Goal: Task Accomplishment & Management: Manage account settings

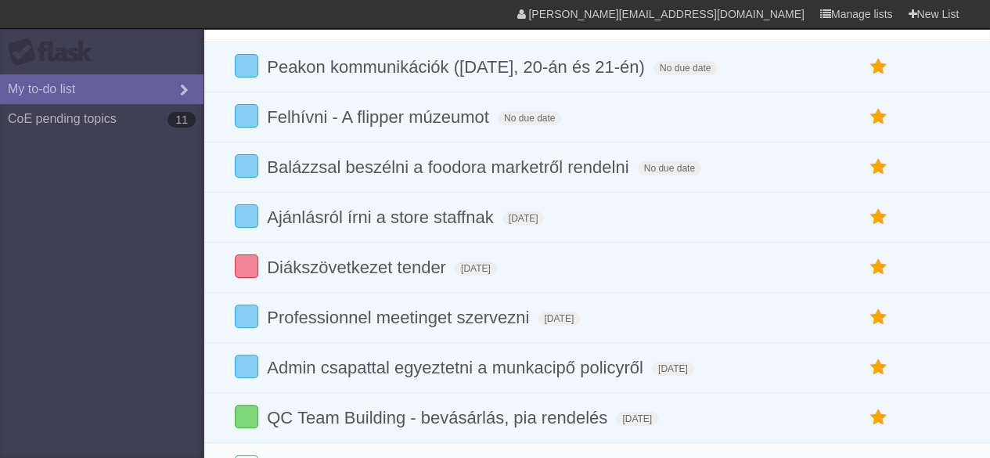
scroll to position [97, 0]
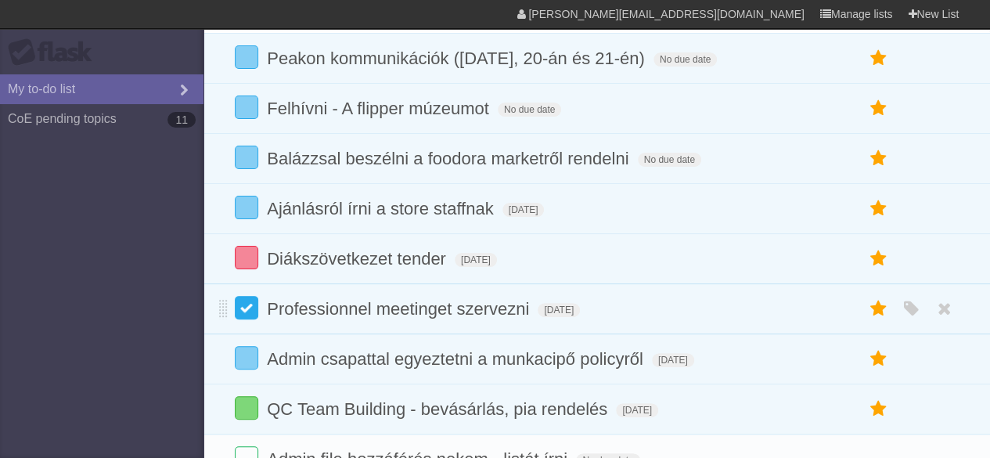
click at [251, 311] on label at bounding box center [246, 307] width 23 height 23
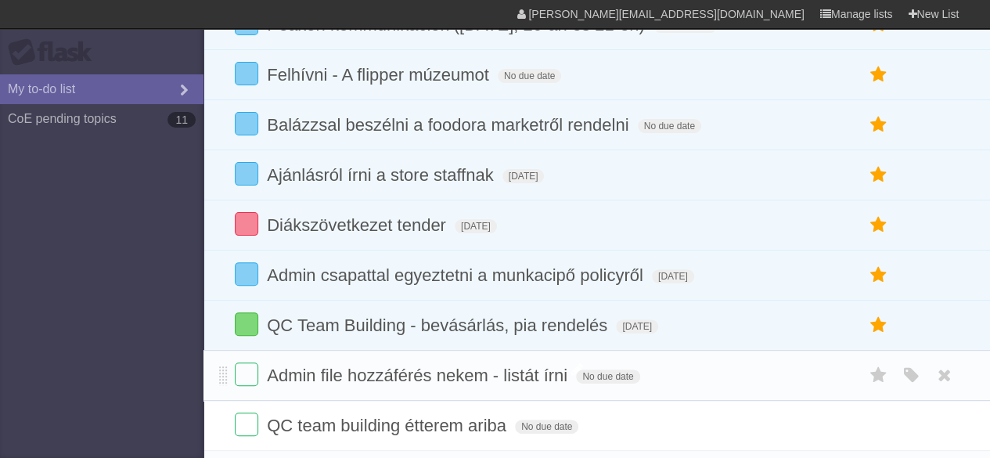
scroll to position [0, 0]
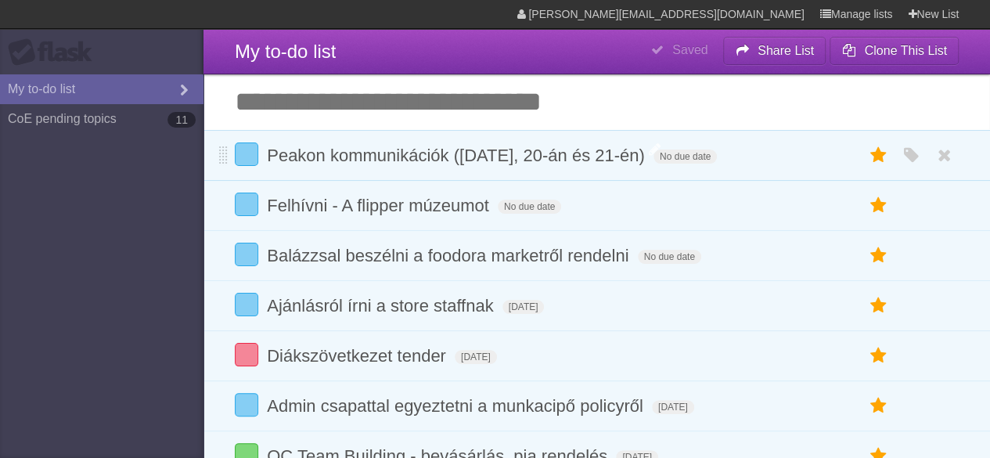
click at [510, 159] on span "Peakon kommunikációk ([DATE], 20-án és 21-én)" at bounding box center [458, 156] width 382 height 20
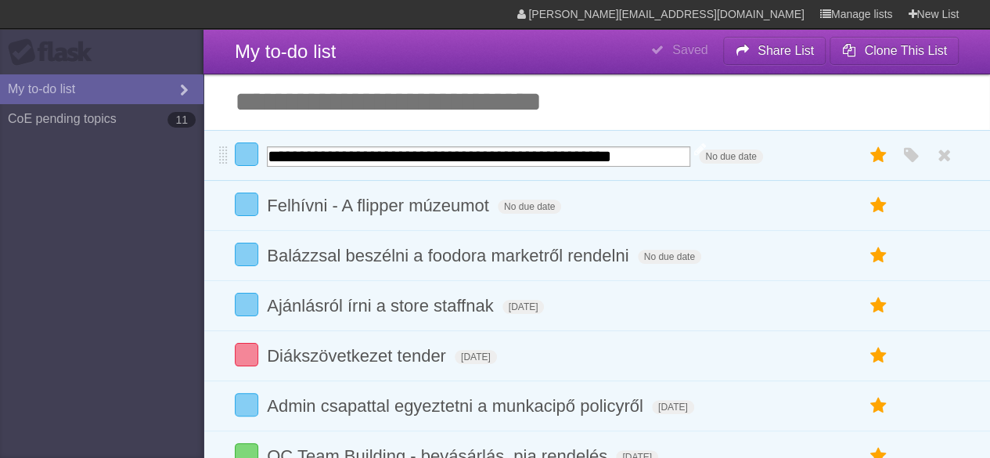
click at [510, 159] on input "**********" at bounding box center [478, 156] width 423 height 20
type input "**********"
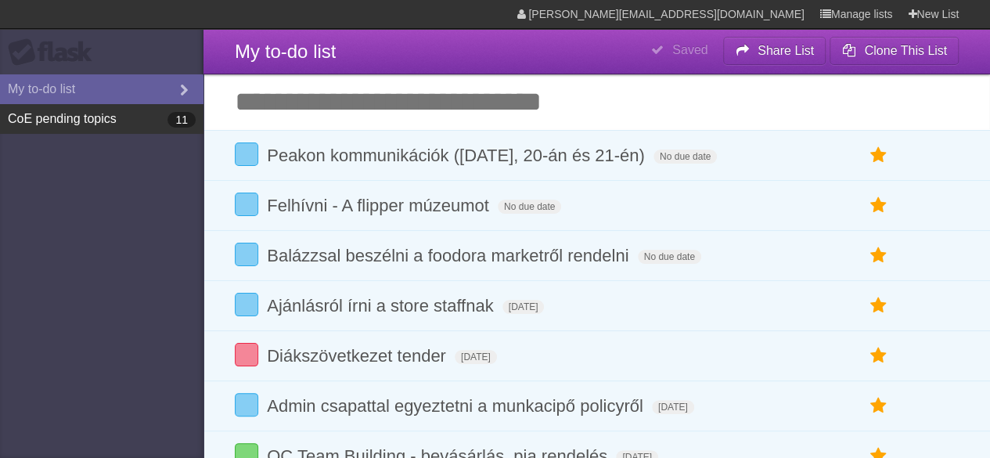
click at [89, 121] on link "CoE pending topics 11" at bounding box center [101, 119] width 203 height 30
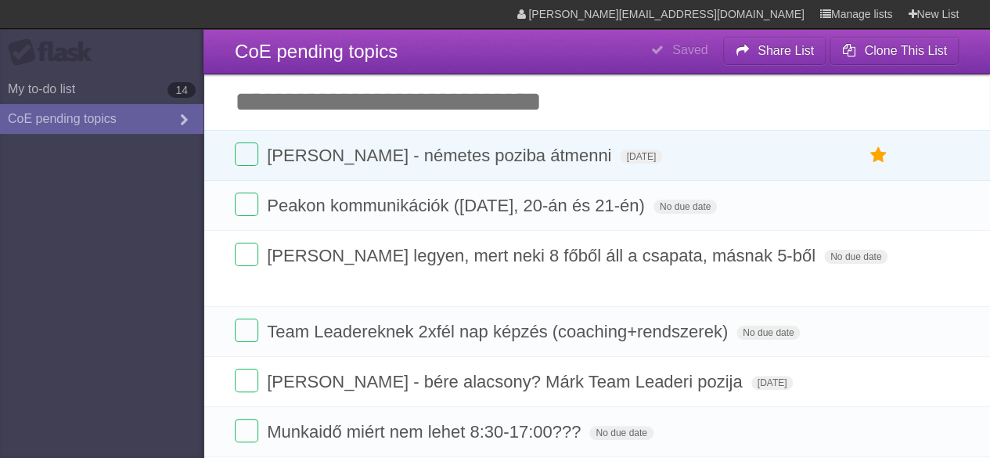
type span "[DATE]"
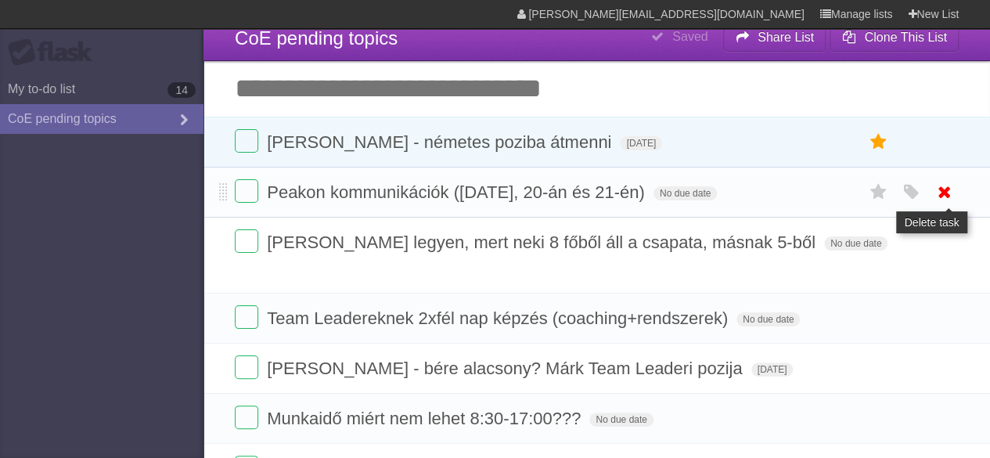
click at [945, 195] on icon at bounding box center [945, 192] width 22 height 26
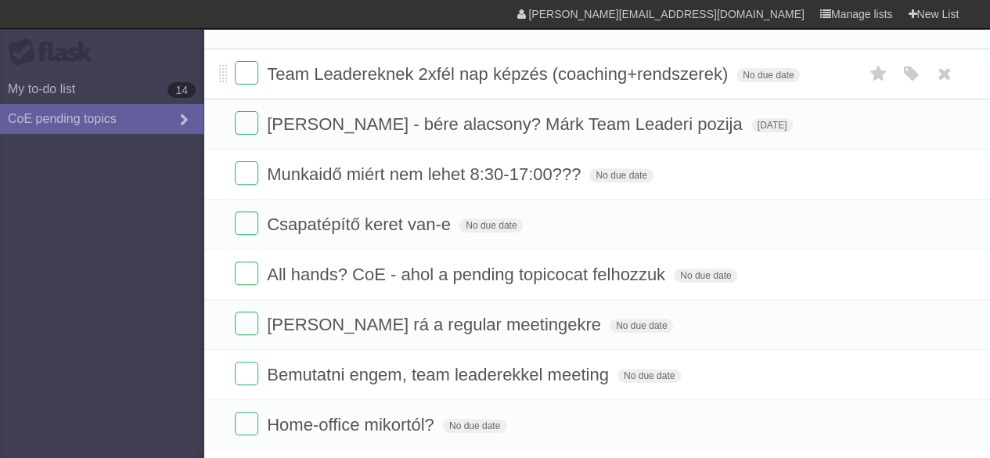
scroll to position [225, 0]
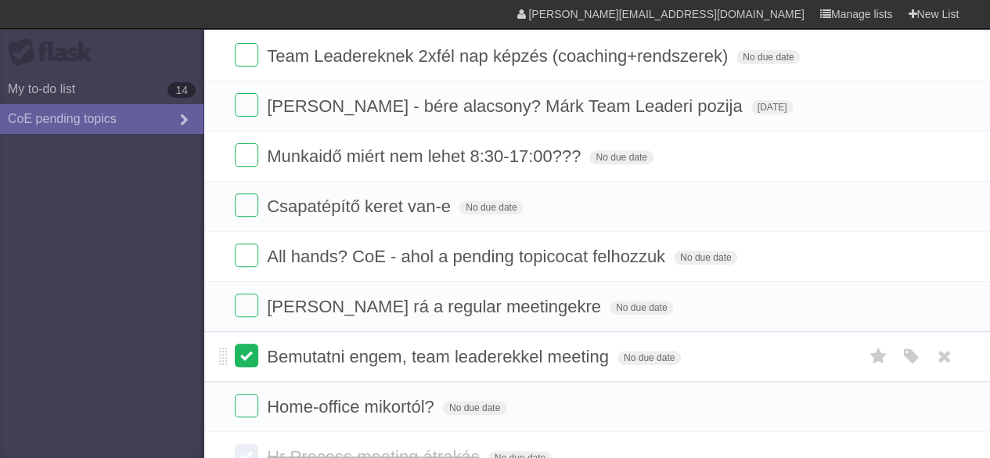
click at [247, 351] on label at bounding box center [246, 355] width 23 height 23
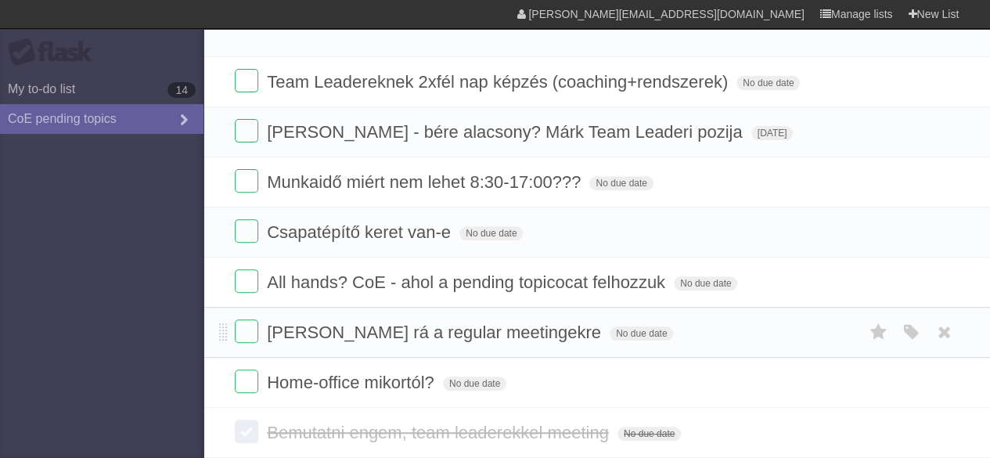
scroll to position [189, 0]
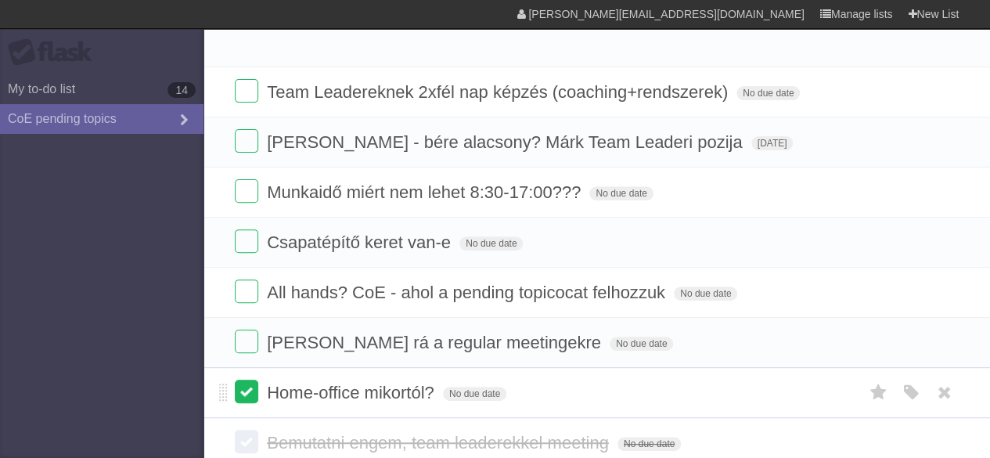
click at [251, 389] on label at bounding box center [246, 391] width 23 height 23
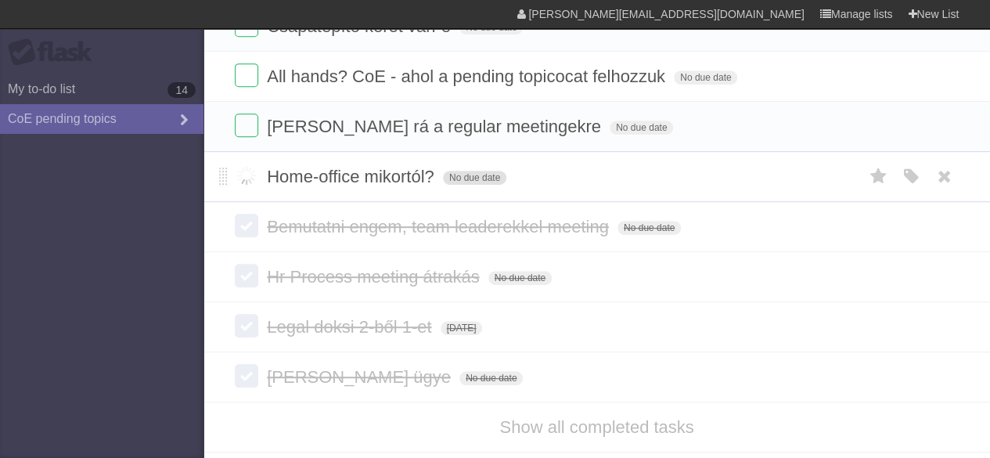
scroll to position [406, 0]
click at [551, 420] on link "Show all completed tasks" at bounding box center [596, 426] width 194 height 20
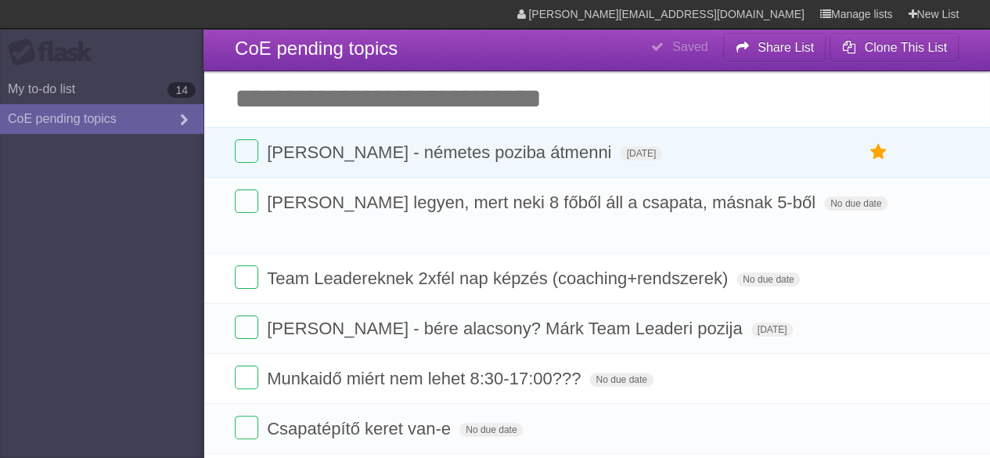
scroll to position [0, 0]
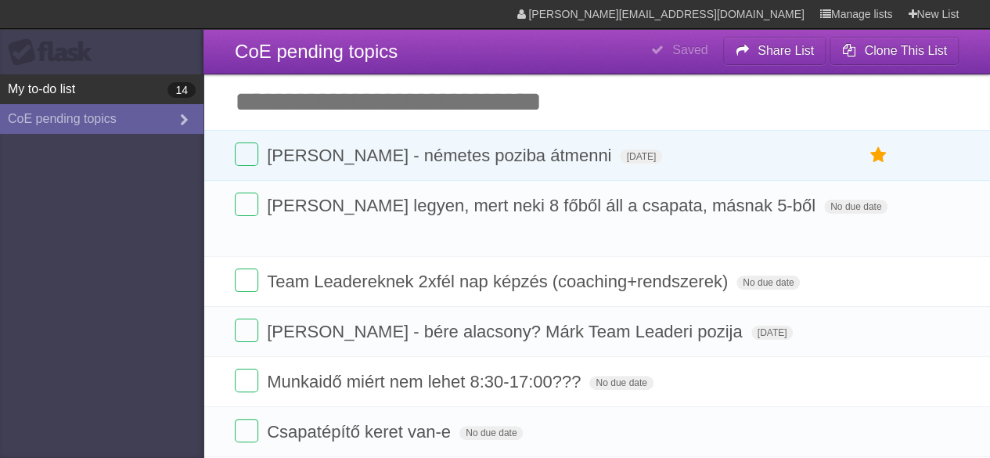
click at [92, 93] on link "My to-do list 14" at bounding box center [101, 89] width 203 height 30
